Goal: Information Seeking & Learning: Find specific page/section

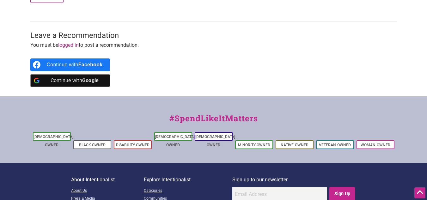
scroll to position [707, 0]
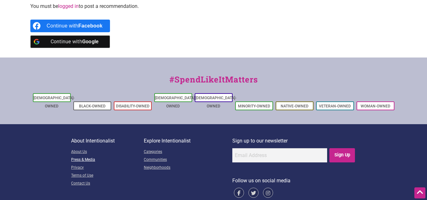
click at [87, 156] on link "Press & Media" at bounding box center [107, 160] width 73 height 8
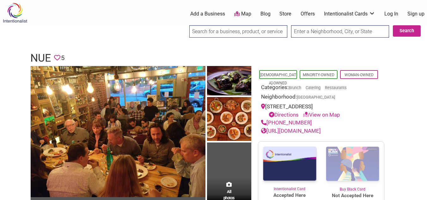
click at [319, 132] on link "[URL][DOMAIN_NAME]" at bounding box center [291, 131] width 60 height 6
